Goal: Information Seeking & Learning: Check status

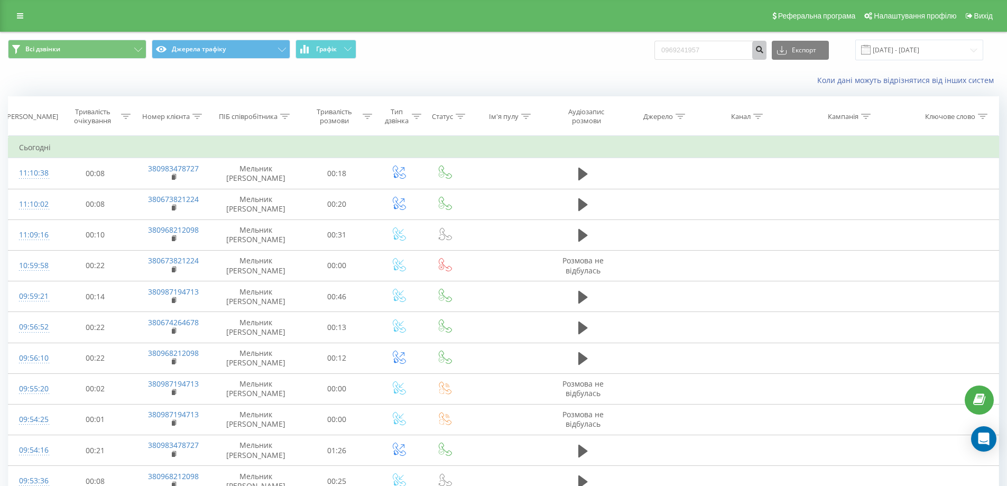
type input "0969241957"
click at [764, 51] on icon "submit" at bounding box center [759, 48] width 9 height 6
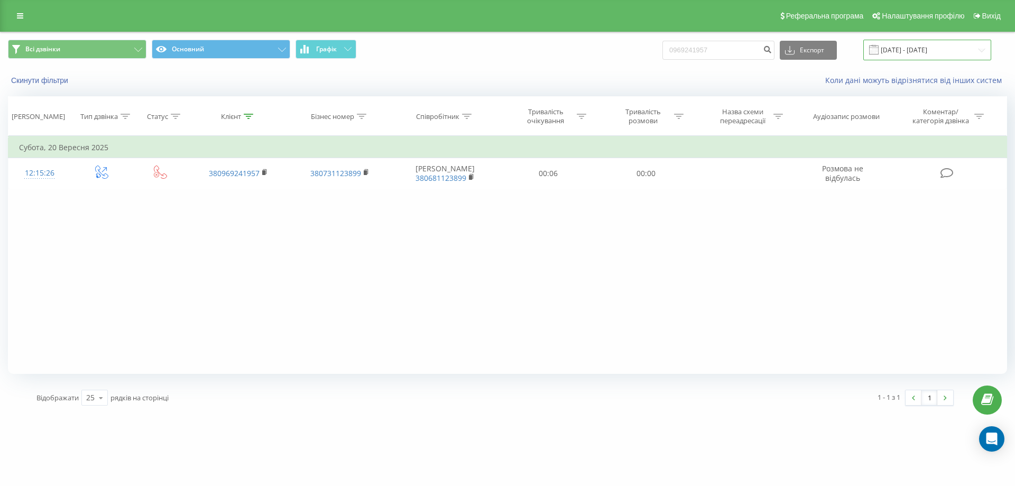
click at [900, 49] on input "23.06.2025 - 23.09.2025" at bounding box center [927, 50] width 128 height 21
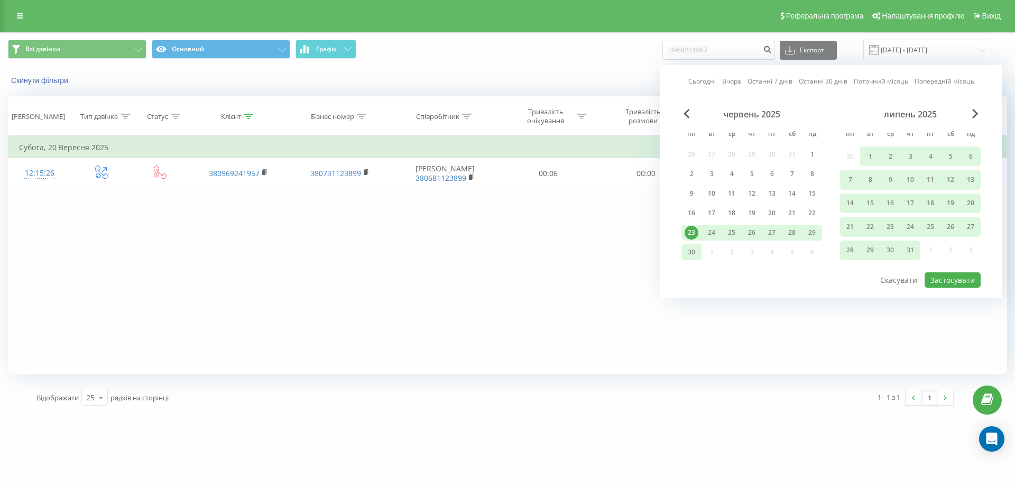
click at [703, 80] on link "Сьогодні" at bounding box center [701, 81] width 27 height 10
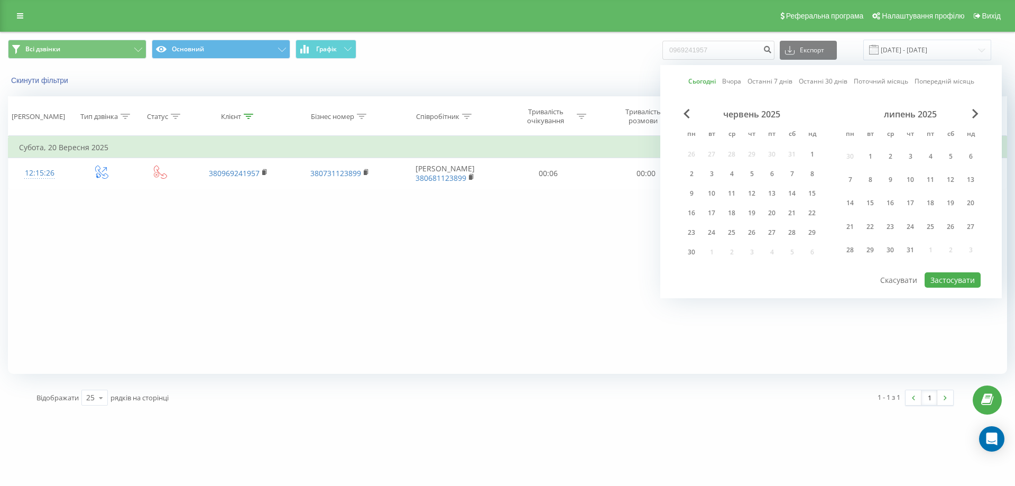
click at [764, 79] on link "Останні 7 днів" at bounding box center [769, 81] width 45 height 10
click at [940, 279] on button "Застосувати" at bounding box center [953, 279] width 56 height 15
type input "17.09.2025 - 23.09.2025"
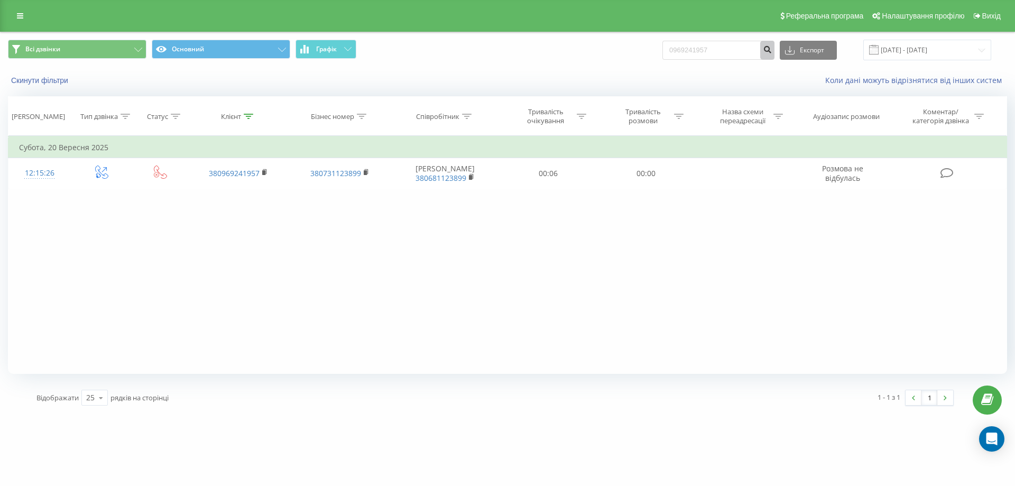
click at [772, 49] on icon "submit" at bounding box center [767, 48] width 9 height 6
drag, startPoint x: 265, startPoint y: 172, endPoint x: 254, endPoint y: 234, distance: 62.9
click at [265, 171] on rect at bounding box center [263, 172] width 3 height 5
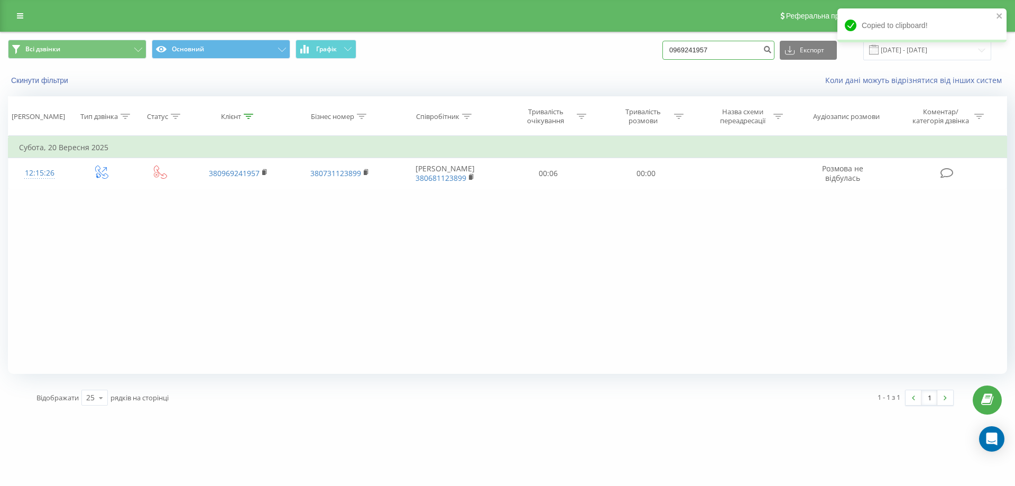
drag, startPoint x: 733, startPoint y: 45, endPoint x: 658, endPoint y: 41, distance: 74.6
click at [666, 49] on div "Всі дзвінки Основний Графік 0969241957 Експорт .csv .xls .xlsx [DATE] - [DATE]" at bounding box center [507, 50] width 999 height 21
paste input "0673620905"
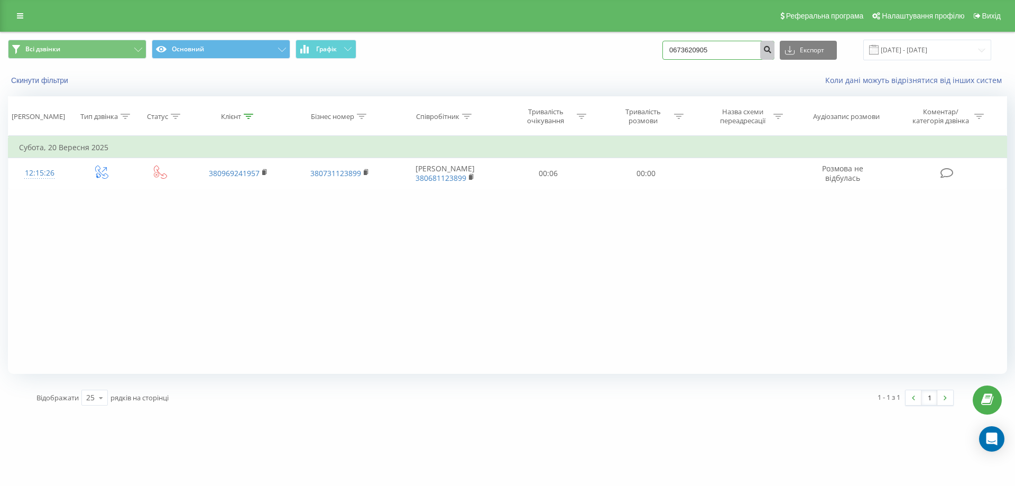
type input "0673620905"
click at [772, 51] on icon "submit" at bounding box center [767, 48] width 9 height 6
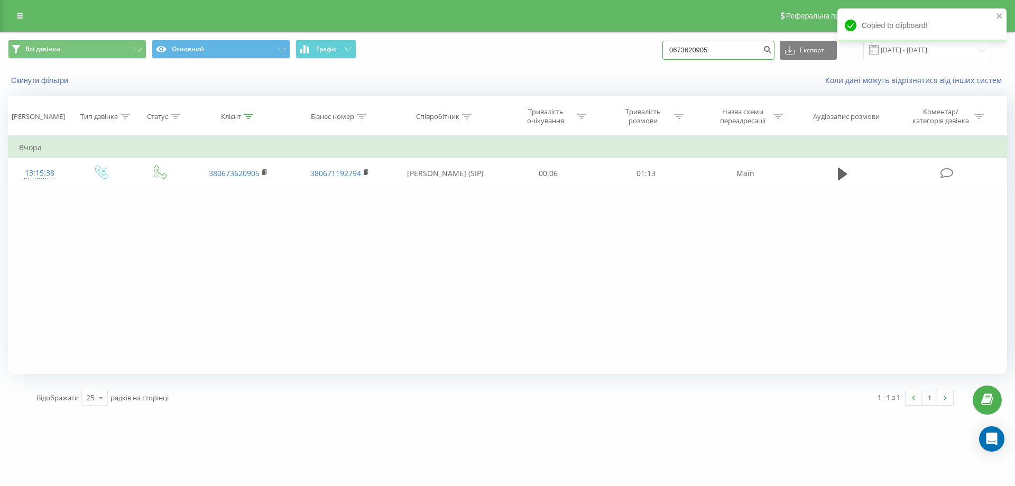
drag, startPoint x: 746, startPoint y: 53, endPoint x: 657, endPoint y: 53, distance: 89.3
click at [657, 53] on div "Всі дзвінки Основний Графік 0673620905 Експорт .csv .xls .xlsx 23.06.2025 - 23.…" at bounding box center [507, 50] width 999 height 21
